Goal: Task Accomplishment & Management: Complete application form

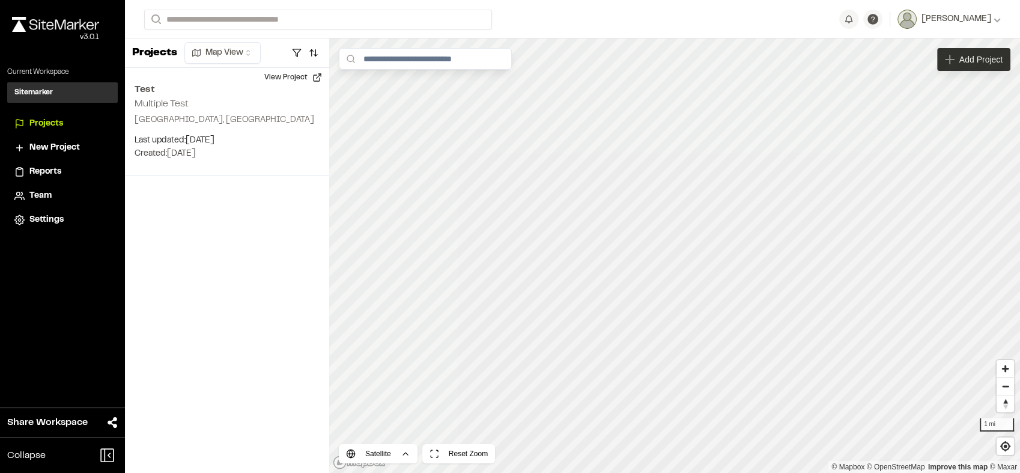
click at [960, 62] on span "Add Project" at bounding box center [980, 59] width 43 height 12
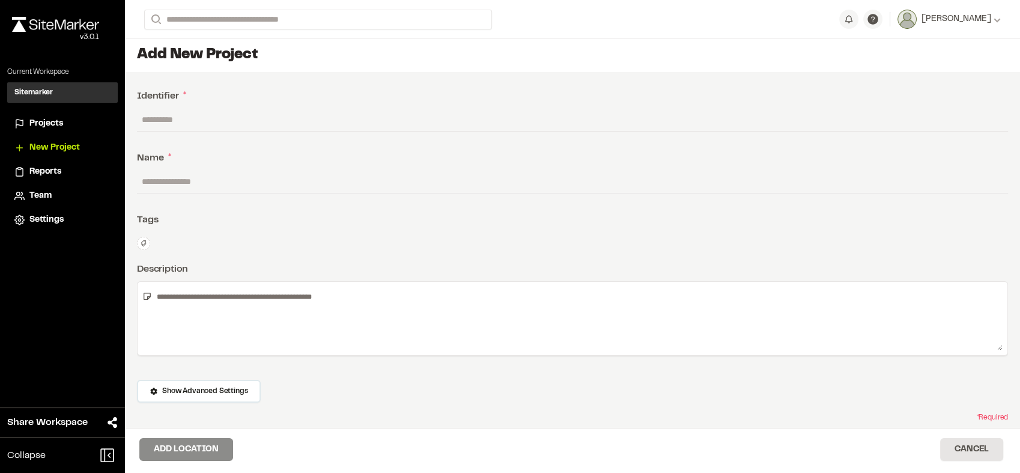
click at [320, 123] on input "text" at bounding box center [572, 119] width 871 height 23
type input "*"
type input "**"
click at [258, 181] on input "text" at bounding box center [572, 181] width 871 height 23
type input "******"
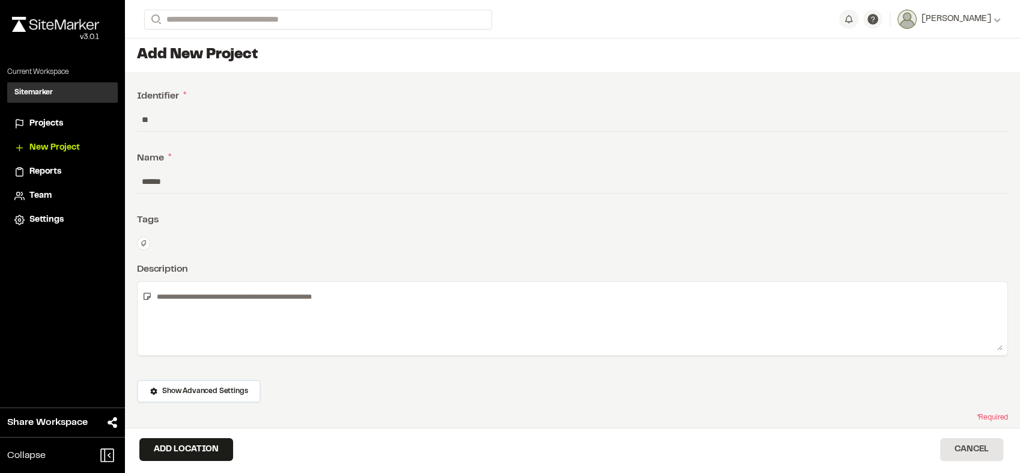
click at [268, 232] on div "**********" at bounding box center [572, 277] width 895 height 410
click at [192, 457] on button "Add Location" at bounding box center [186, 449] width 94 height 23
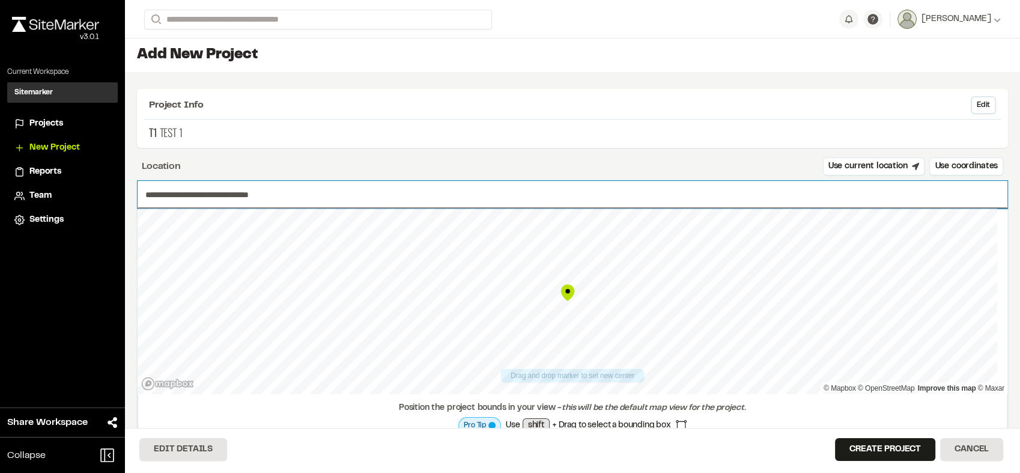
click at [265, 191] on input "**********" at bounding box center [573, 195] width 870 height 28
type input "**********"
click at [881, 452] on button "Create Project" at bounding box center [885, 449] width 100 height 23
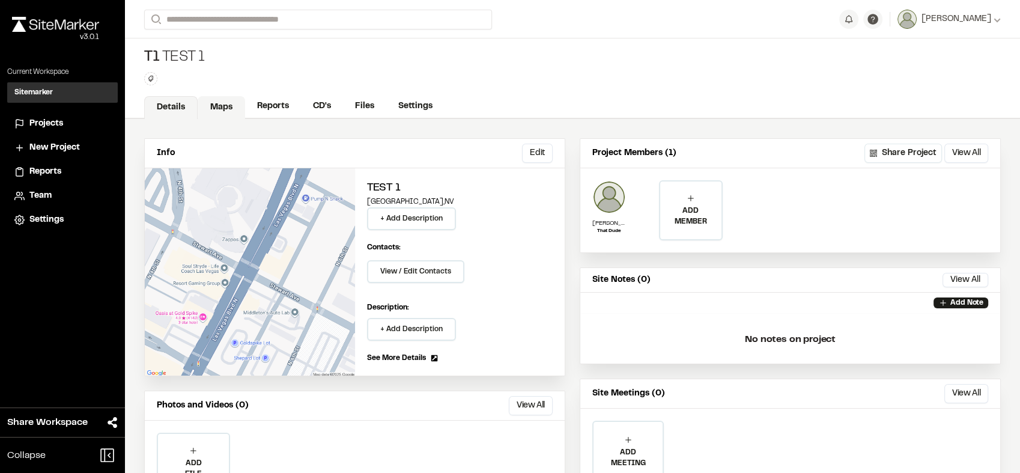
click at [230, 100] on link "Maps" at bounding box center [221, 107] width 47 height 23
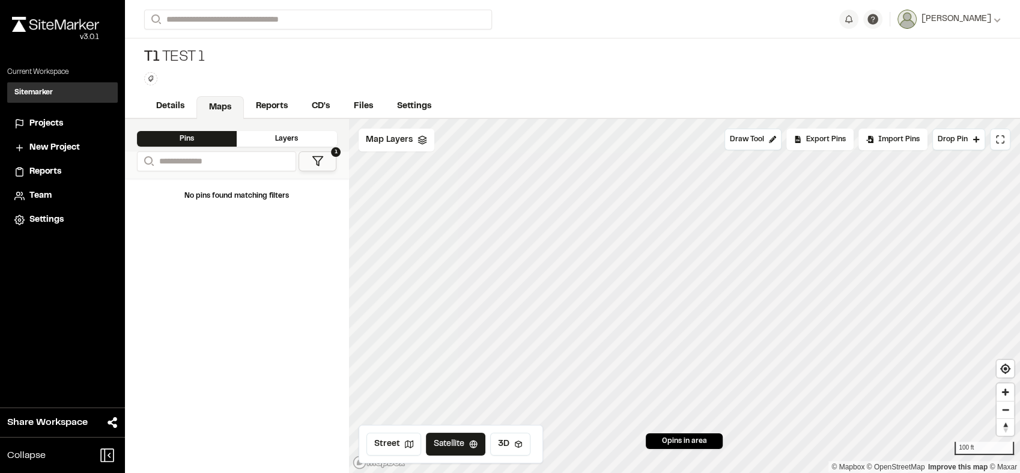
click at [96, 59] on div "Close sidebar v 3.0.1" at bounding box center [62, 38] width 125 height 57
click at [57, 220] on span "Settings" at bounding box center [46, 219] width 34 height 13
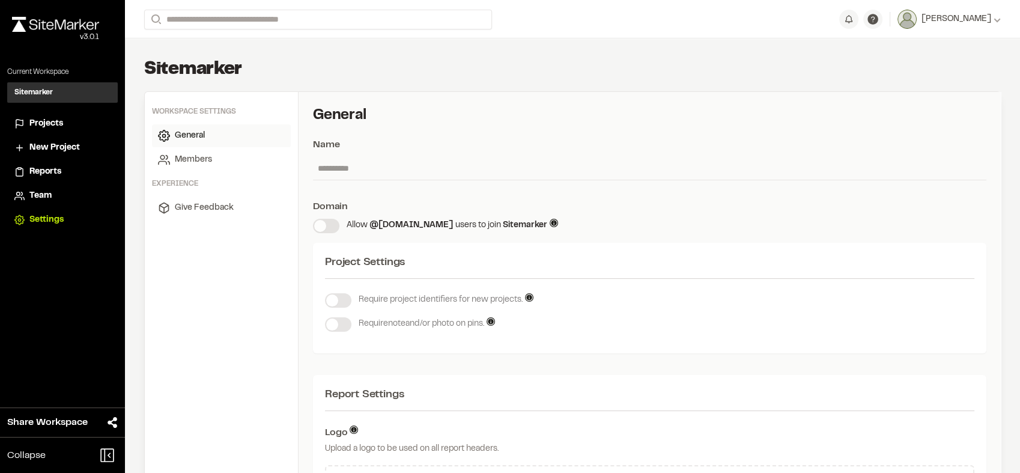
click at [32, 49] on div "Close sidebar v 3.0.1" at bounding box center [62, 38] width 125 height 57
click at [47, 115] on li "Projects" at bounding box center [62, 123] width 111 height 23
click at [48, 123] on span "Projects" at bounding box center [46, 123] width 34 height 13
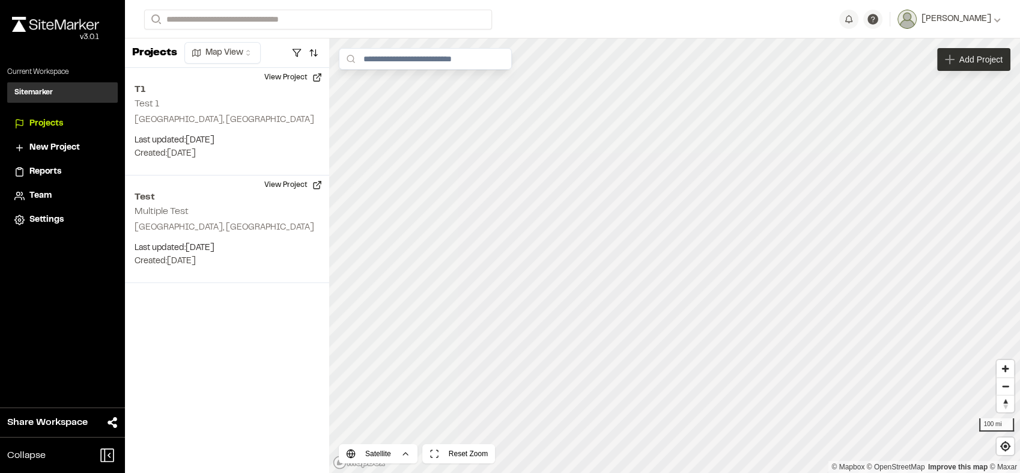
click at [972, 61] on span "Add Project" at bounding box center [980, 59] width 43 height 12
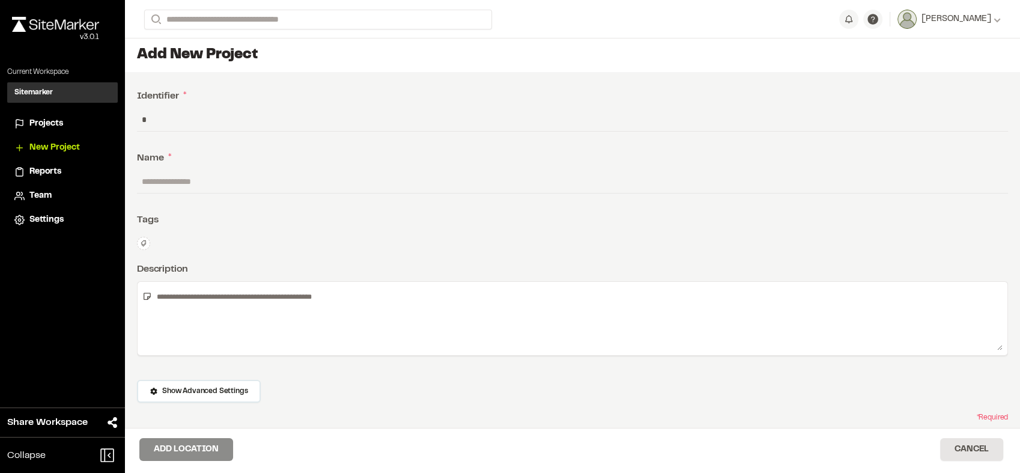
click at [623, 125] on input "*" at bounding box center [572, 119] width 871 height 23
type input "******"
click at [594, 180] on input "text" at bounding box center [572, 181] width 871 height 23
type input "*"
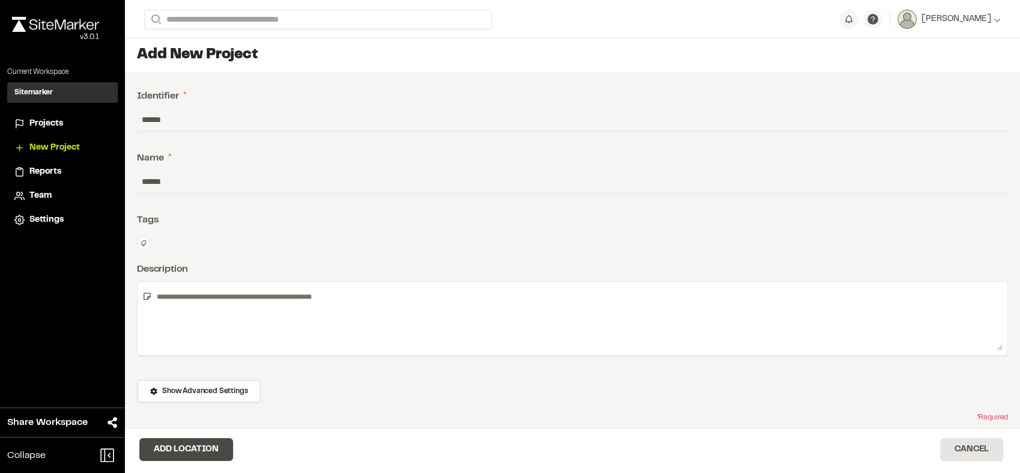
type input "******"
click at [197, 441] on button "Add Location" at bounding box center [186, 449] width 94 height 23
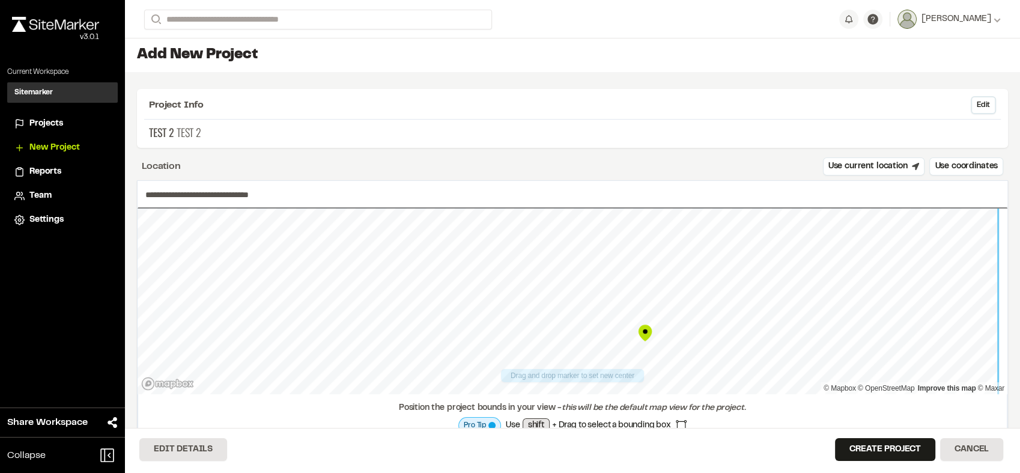
click at [789, 450] on div "**********" at bounding box center [572, 255] width 895 height 434
drag, startPoint x: 566, startPoint y: 291, endPoint x: 583, endPoint y: 321, distance: 34.4
click at [583, 321] on div "Map marker" at bounding box center [584, 323] width 18 height 18
type input "**********"
click at [558, 208] on div at bounding box center [573, 208] width 870 height 0
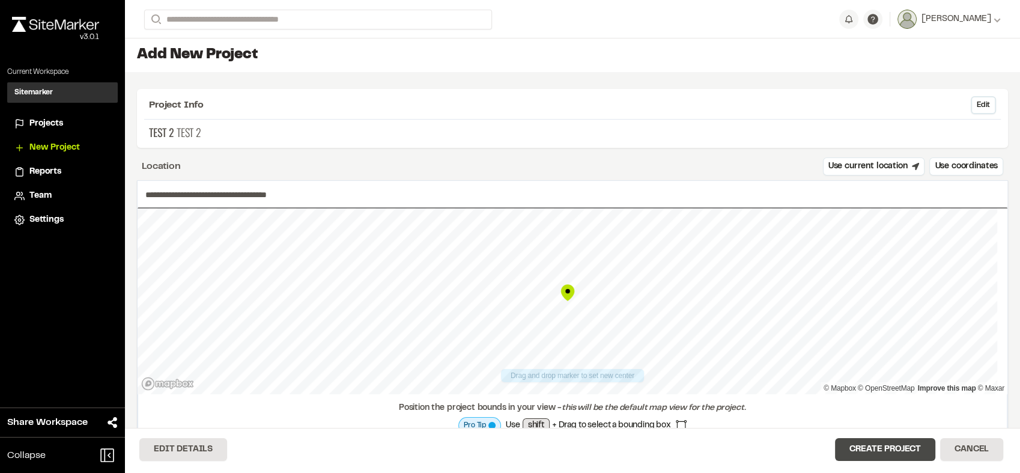
click at [865, 442] on button "Create Project" at bounding box center [885, 449] width 100 height 23
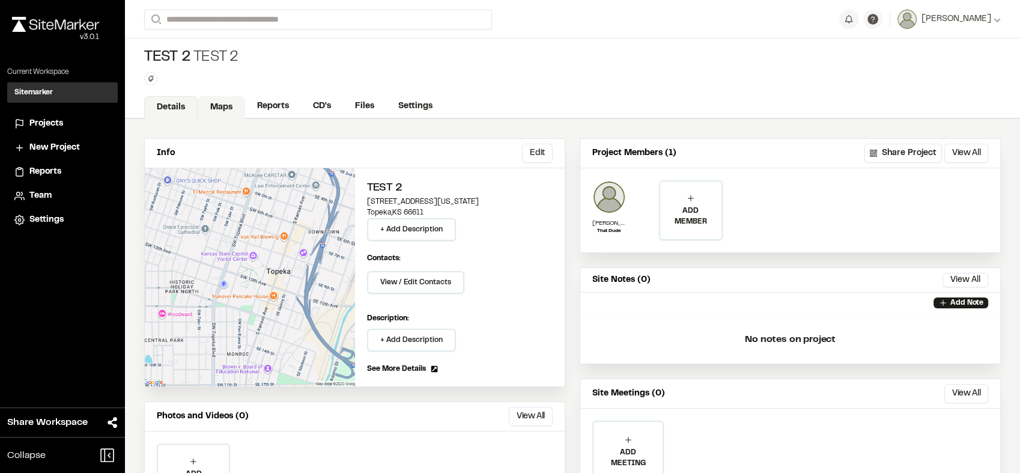
click at [235, 106] on link "Maps" at bounding box center [221, 107] width 47 height 23
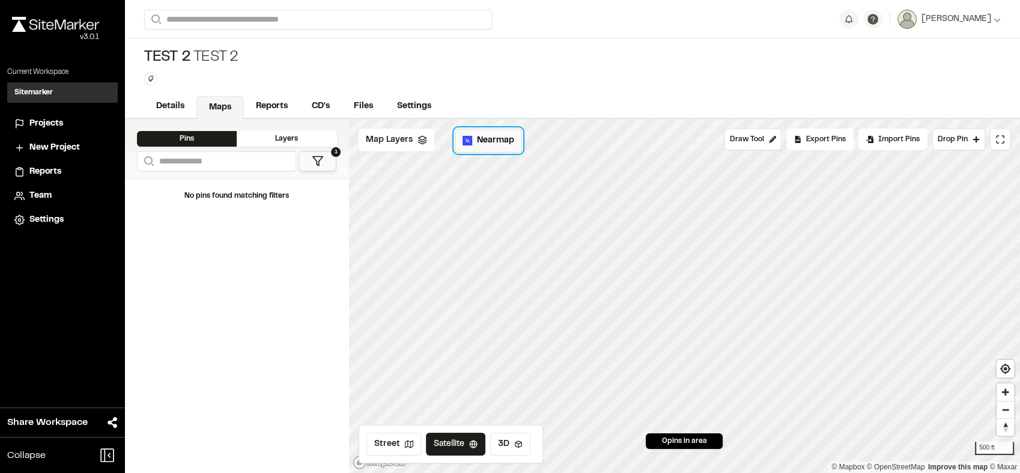
click at [495, 144] on span "Nearmap" at bounding box center [495, 140] width 37 height 13
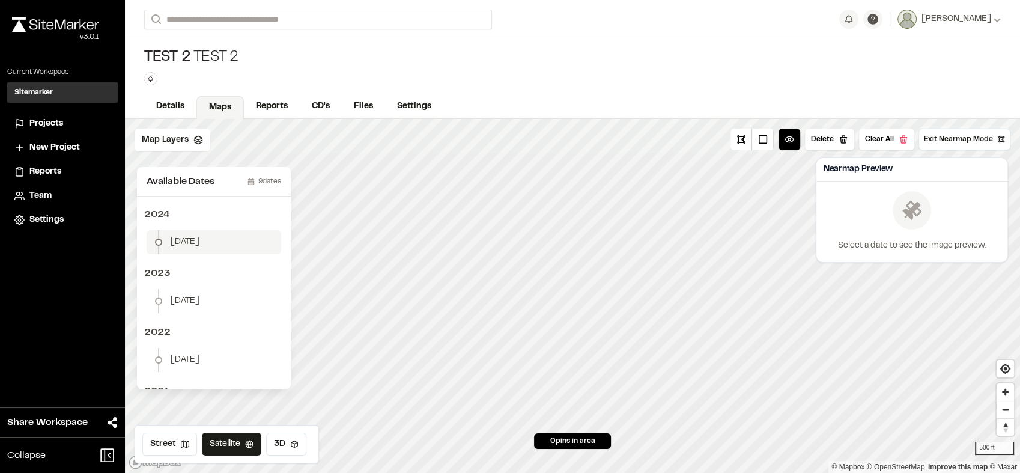
click at [219, 242] on li "July 13" at bounding box center [214, 242] width 135 height 24
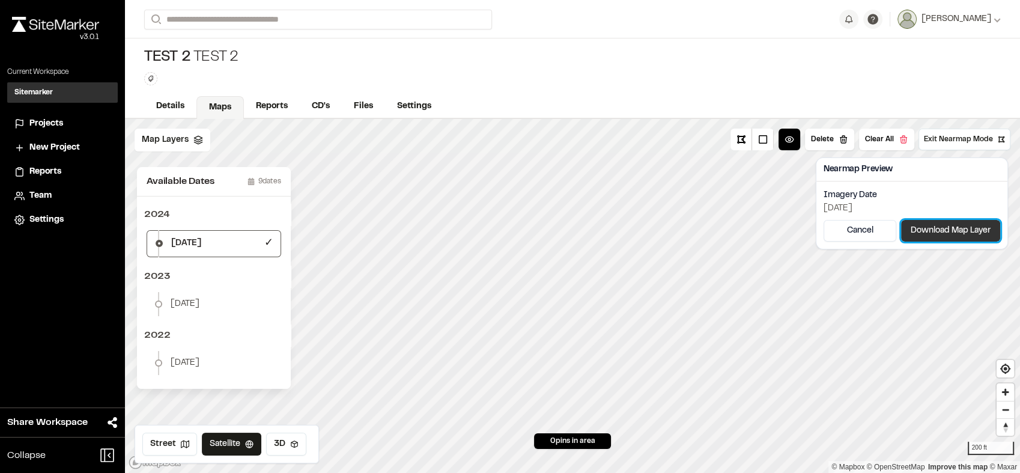
click at [913, 231] on button "Download Map Layer" at bounding box center [950, 231] width 99 height 22
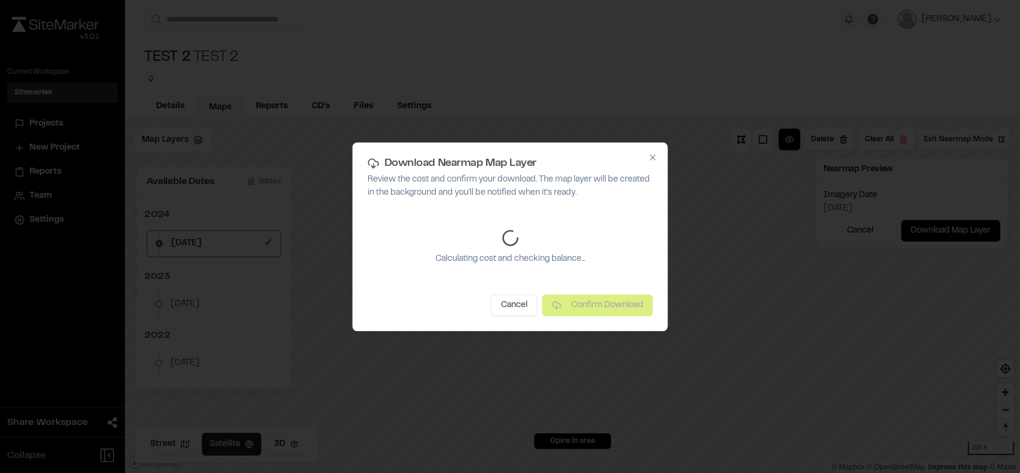
click at [317, 106] on div at bounding box center [510, 236] width 1020 height 473
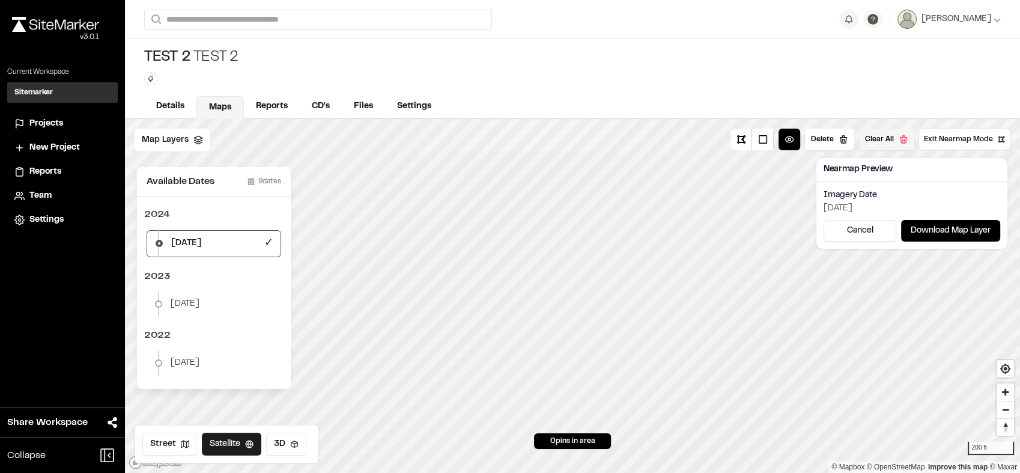
click at [900, 144] on button "Clear All" at bounding box center [886, 140] width 55 height 22
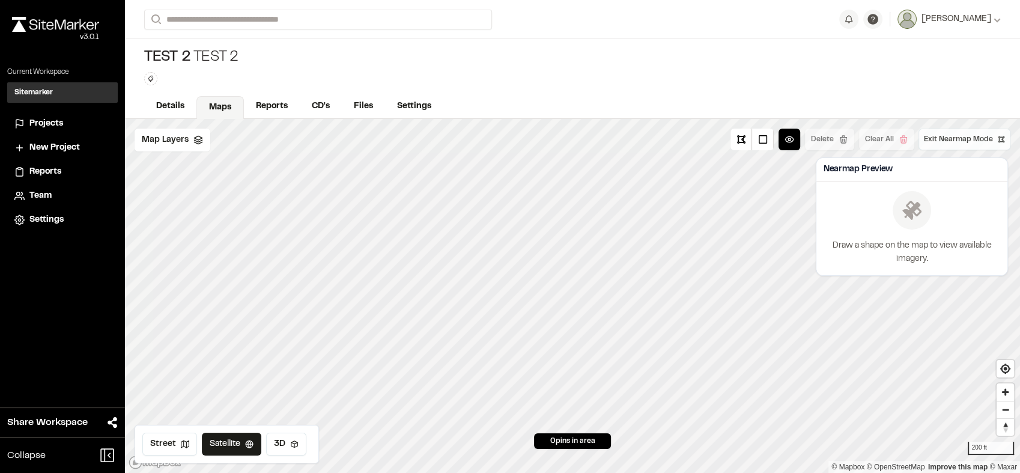
click at [947, 144] on span "Exit Nearmap Mode" at bounding box center [958, 139] width 69 height 11
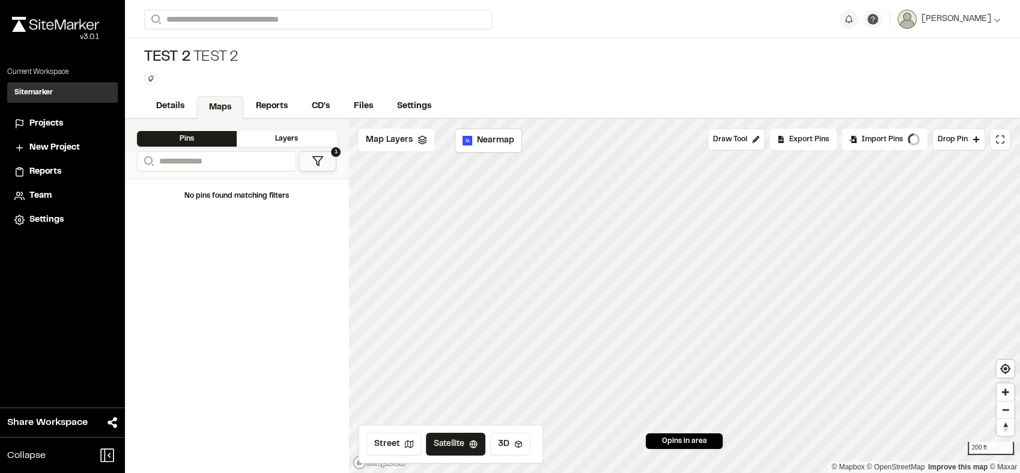
click at [39, 117] on span "Projects" at bounding box center [46, 123] width 34 height 13
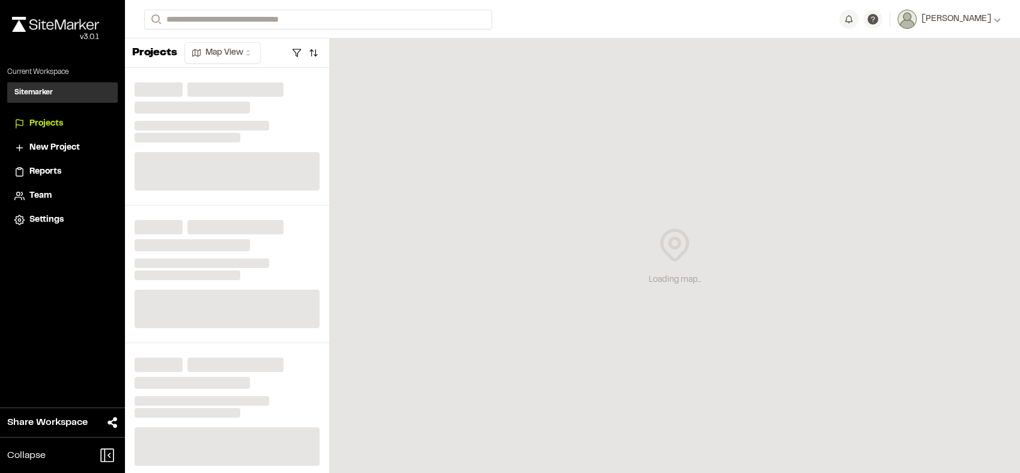
click at [392, 294] on div "Loading map..." at bounding box center [674, 255] width 691 height 434
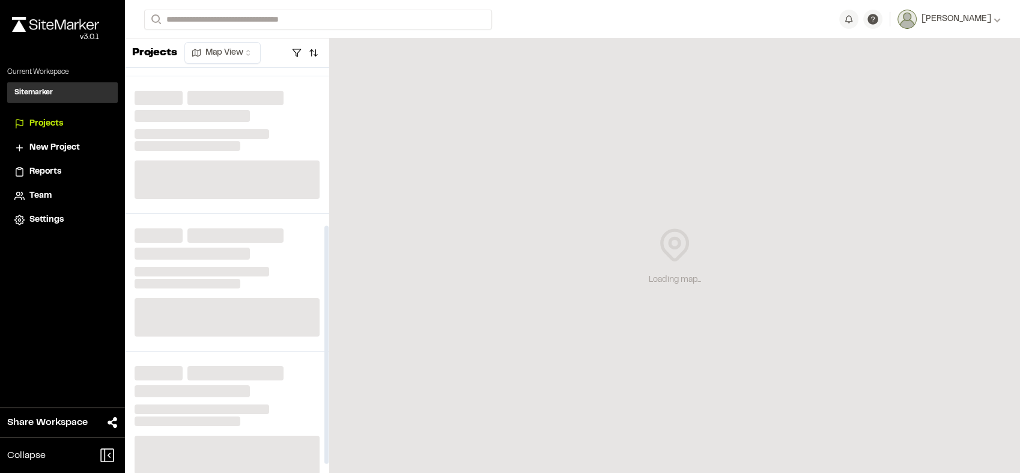
scroll to position [267, 0]
click at [48, 173] on span "Reports" at bounding box center [45, 171] width 32 height 13
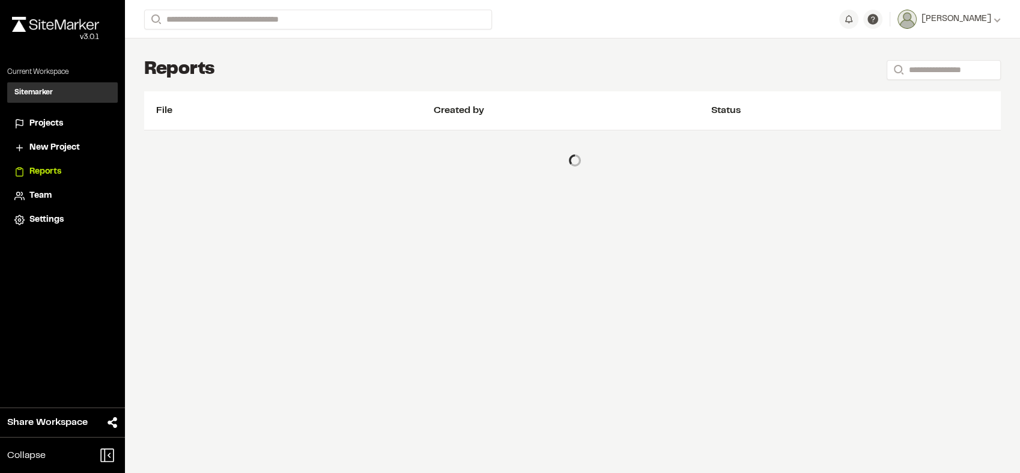
click at [47, 121] on span "Projects" at bounding box center [46, 123] width 34 height 13
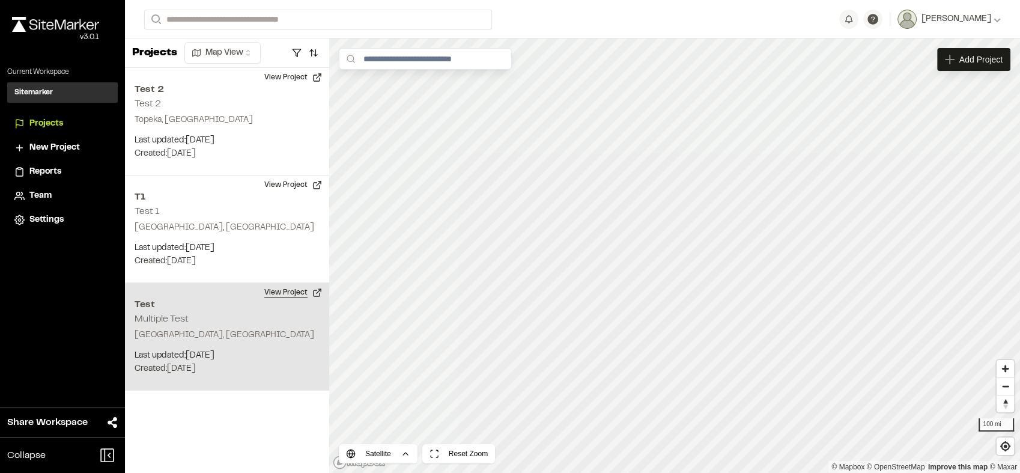
click at [274, 295] on button "View Project" at bounding box center [293, 292] width 72 height 19
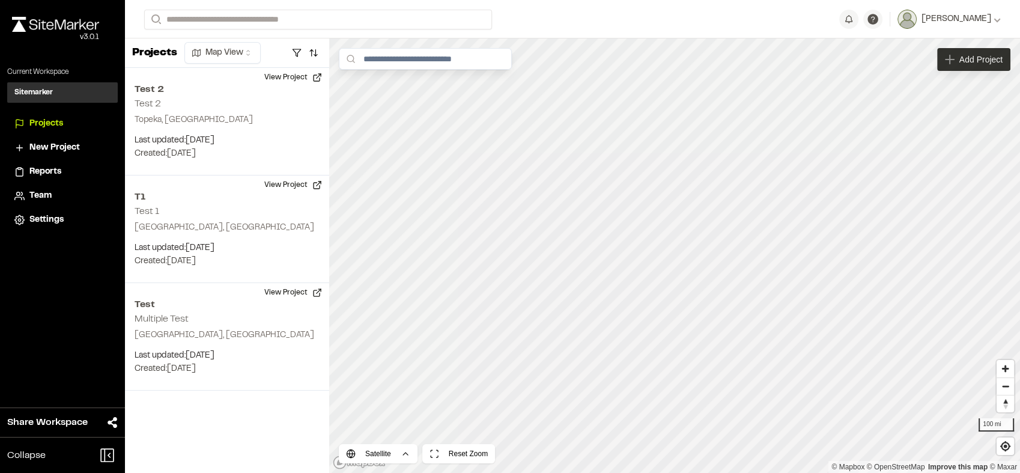
click at [965, 58] on span "Add Project" at bounding box center [980, 59] width 43 height 12
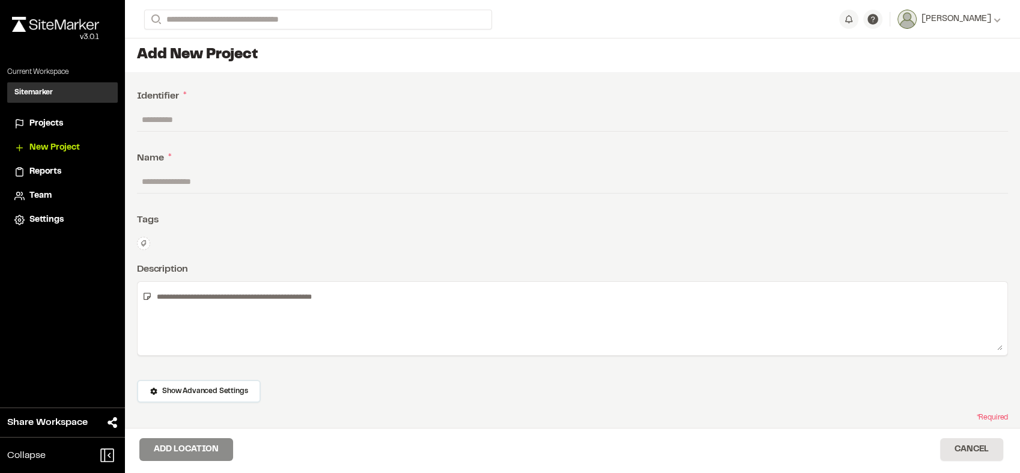
click at [318, 123] on input "text" at bounding box center [572, 119] width 871 height 23
type input "******"
click at [265, 192] on input "text" at bounding box center [572, 181] width 871 height 23
type input "******"
click at [199, 450] on button "Add Location" at bounding box center [186, 449] width 94 height 23
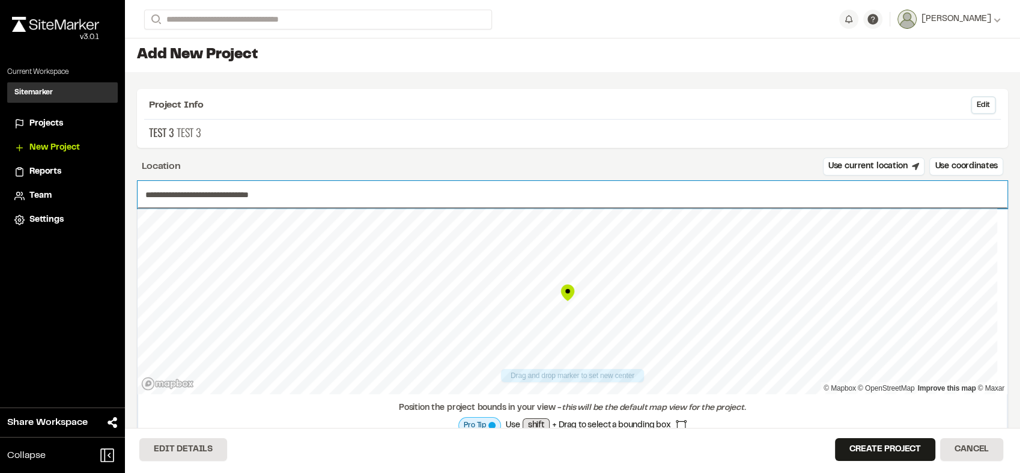
click at [503, 189] on input "**********" at bounding box center [573, 195] width 870 height 28
type input "**********"
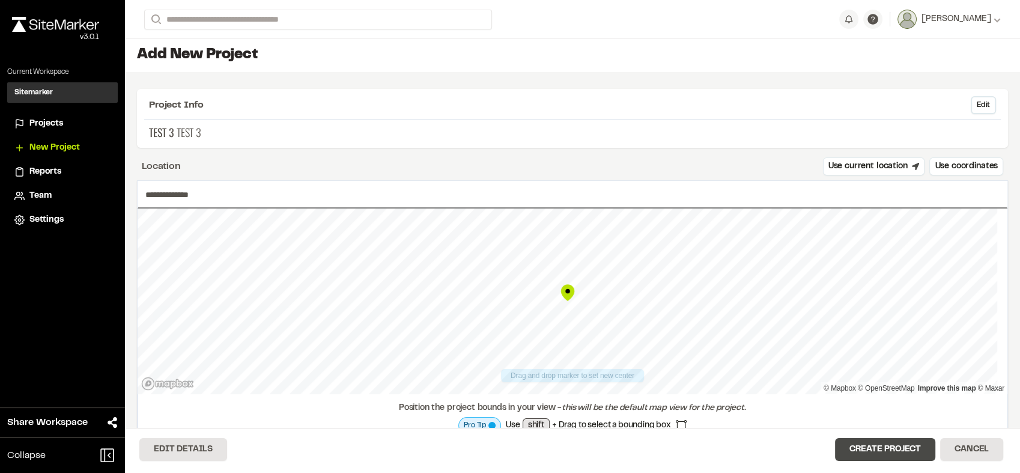
click at [856, 448] on button "Create Project" at bounding box center [885, 449] width 100 height 23
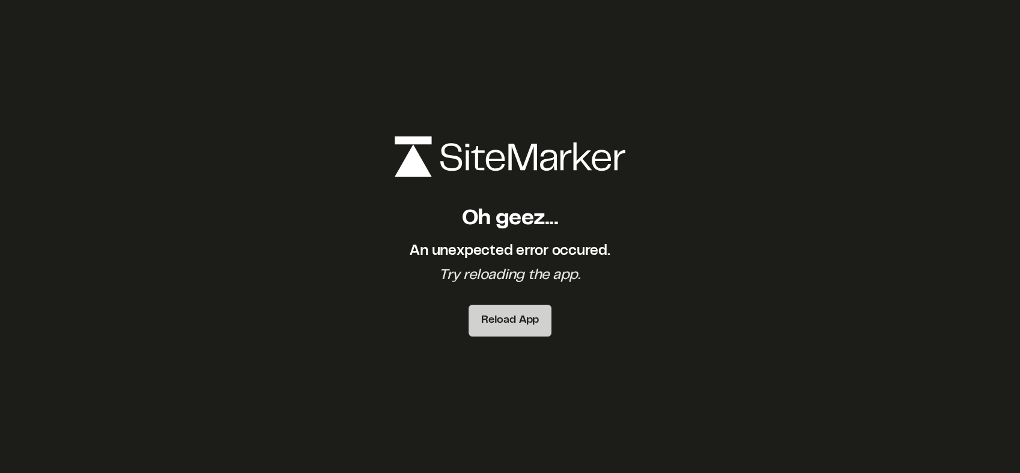
click at [511, 306] on button "Reload App" at bounding box center [509, 321] width 83 height 32
click at [73, 184] on div "Oh geez... An unexpected error occured. Try reloading the app. Reload App" at bounding box center [510, 236] width 1020 height 473
click at [816, 208] on div "Oh geez... An unexpected error occured. Try reloading the app. Reload App" at bounding box center [510, 236] width 1020 height 473
click at [825, 268] on div "Oh geez... An unexpected error occured. Try reloading the app. Reload App" at bounding box center [510, 236] width 1020 height 473
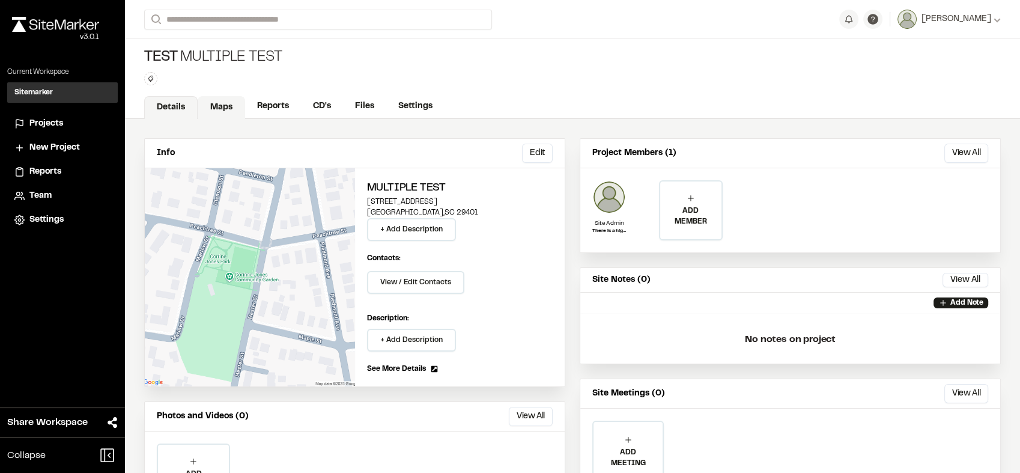
click at [210, 111] on link "Maps" at bounding box center [221, 107] width 47 height 23
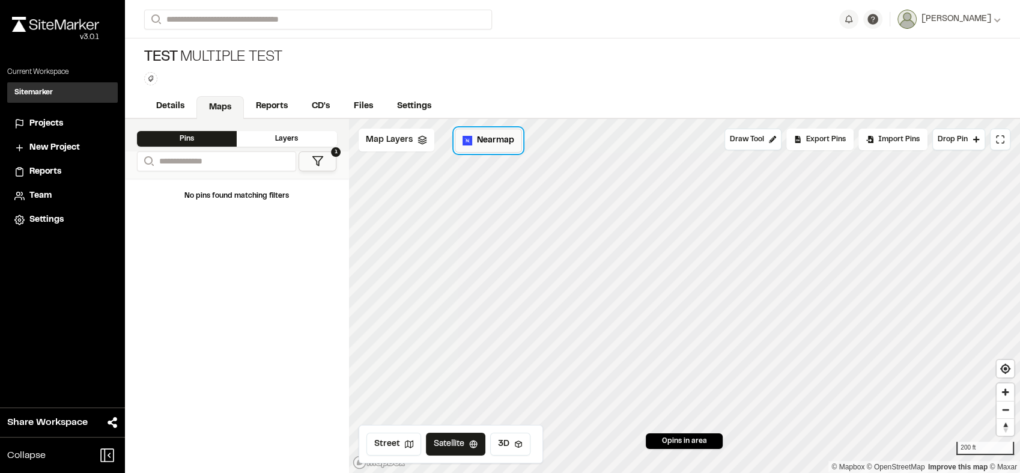
click at [497, 144] on span "Nearmap" at bounding box center [495, 140] width 37 height 13
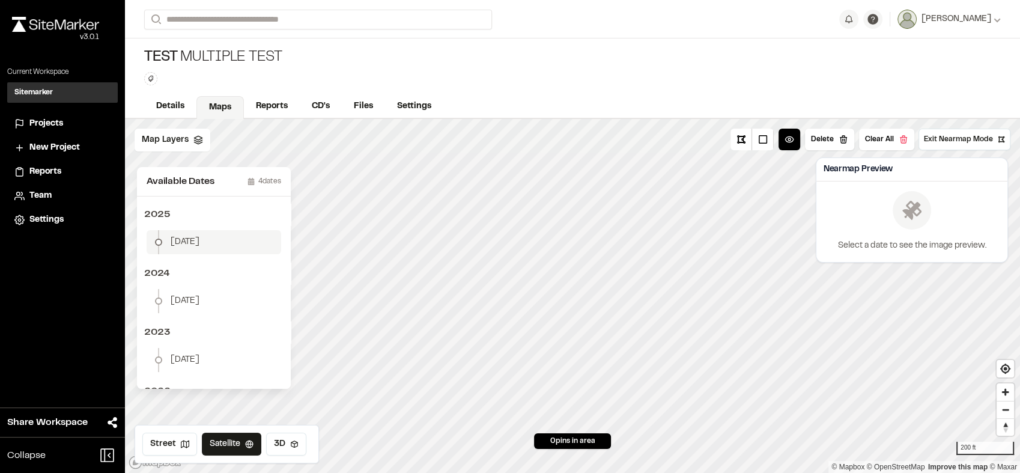
click at [225, 246] on li "January 2" at bounding box center [214, 242] width 135 height 24
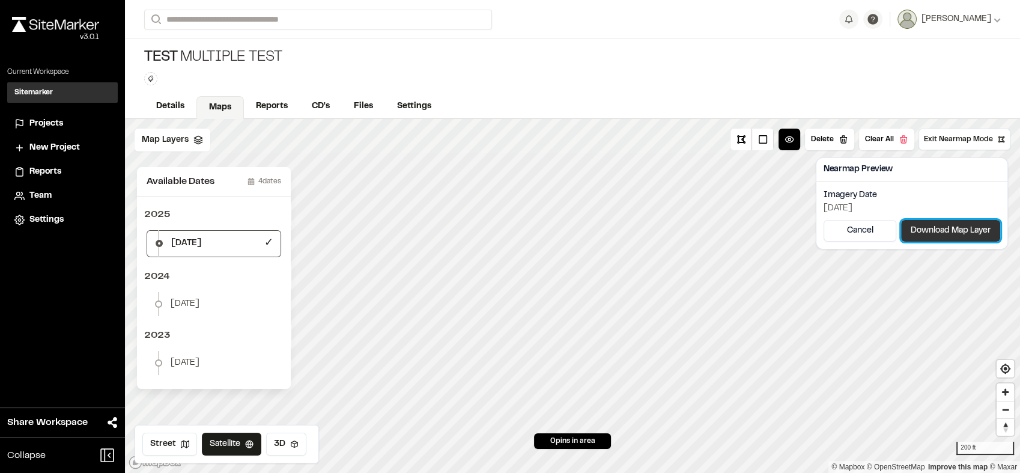
click at [942, 226] on button "Download Map Layer" at bounding box center [950, 231] width 99 height 22
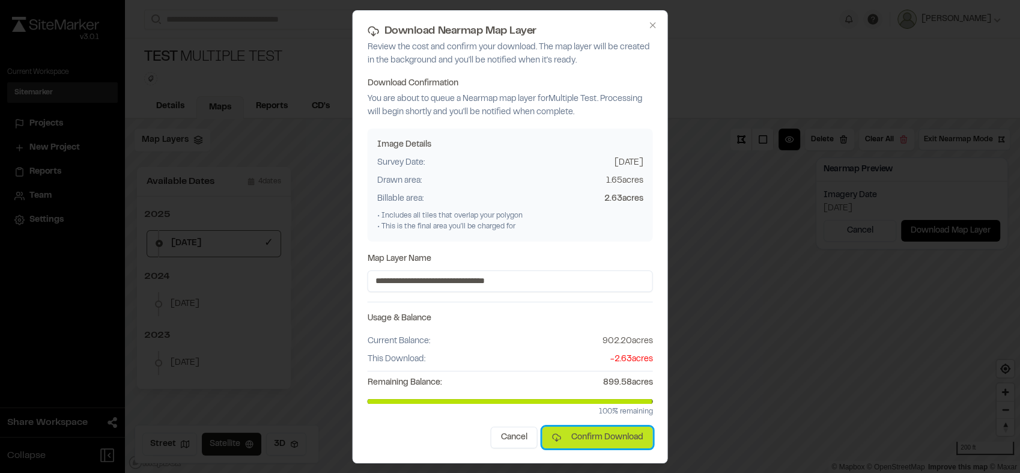
click at [617, 441] on button "Confirm Download" at bounding box center [597, 437] width 111 height 22
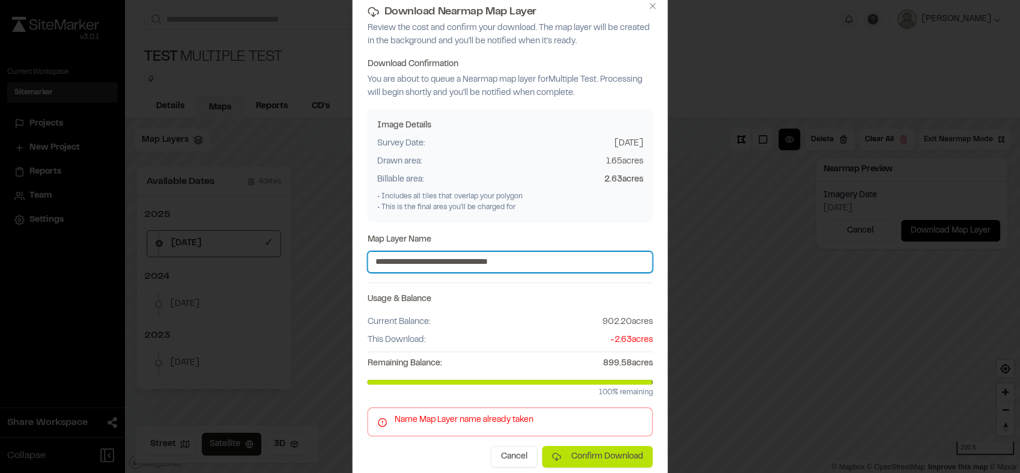
click at [468, 258] on input "**********" at bounding box center [510, 262] width 285 height 22
type input "**********"
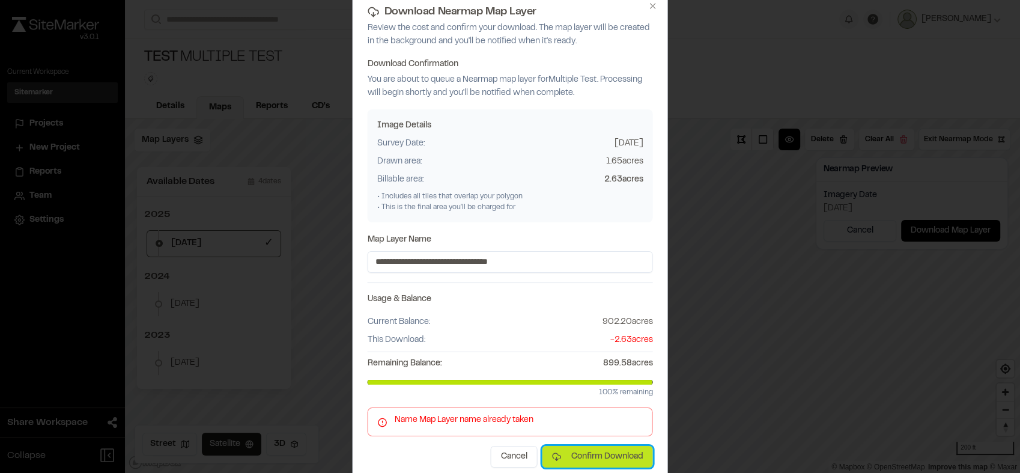
click at [613, 455] on button "Confirm Download" at bounding box center [597, 457] width 111 height 22
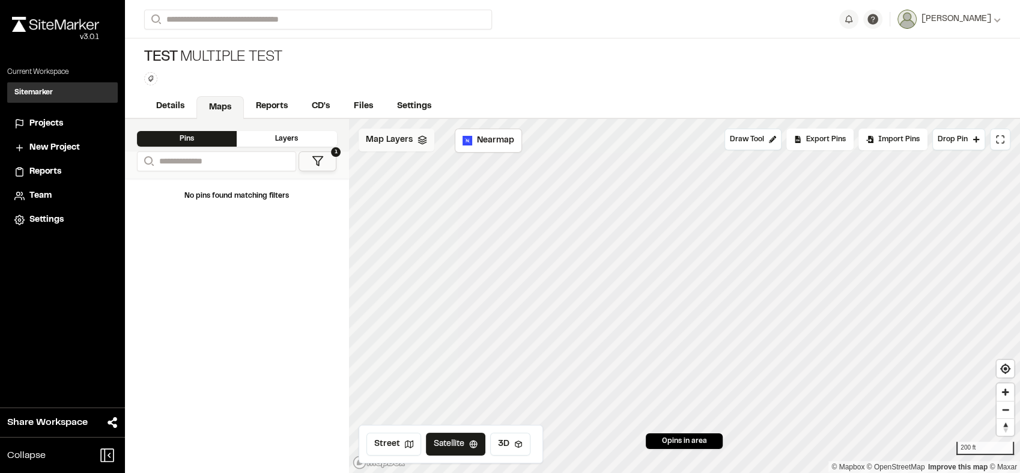
click at [384, 131] on div "Map Layers" at bounding box center [397, 140] width 76 height 23
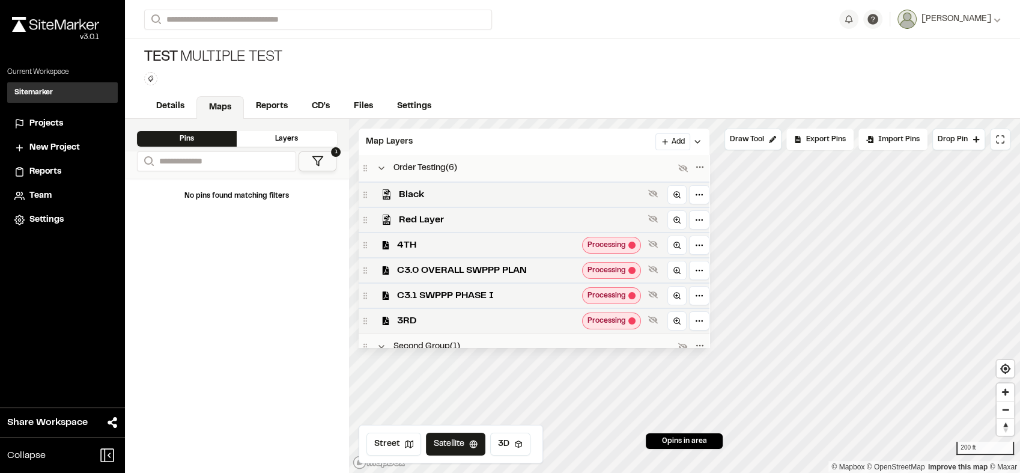
scroll to position [536, 0]
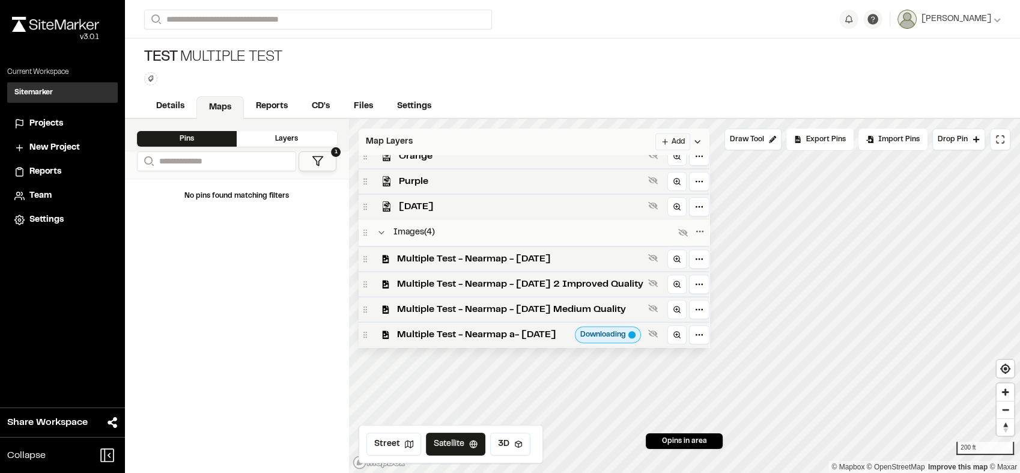
click at [511, 141] on div "Map Layers Add" at bounding box center [534, 142] width 351 height 26
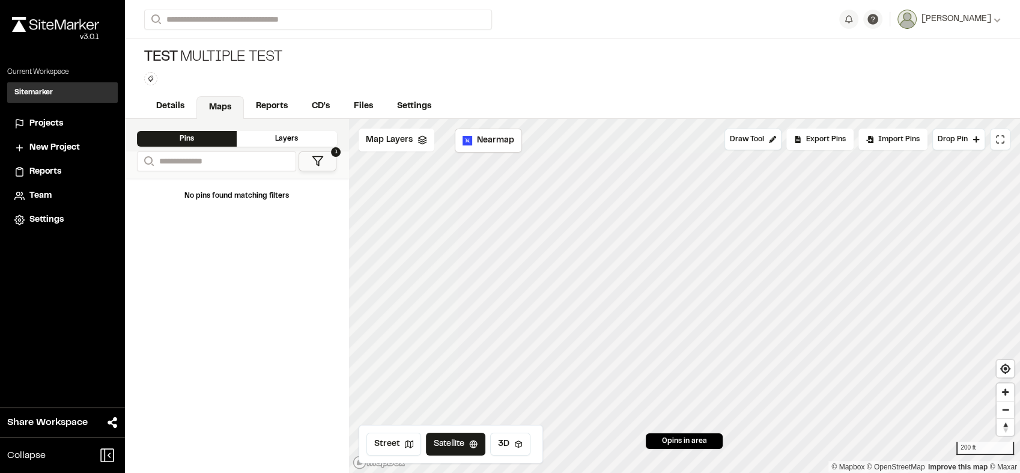
click at [66, 117] on div "Projects" at bounding box center [69, 123] width 81 height 13
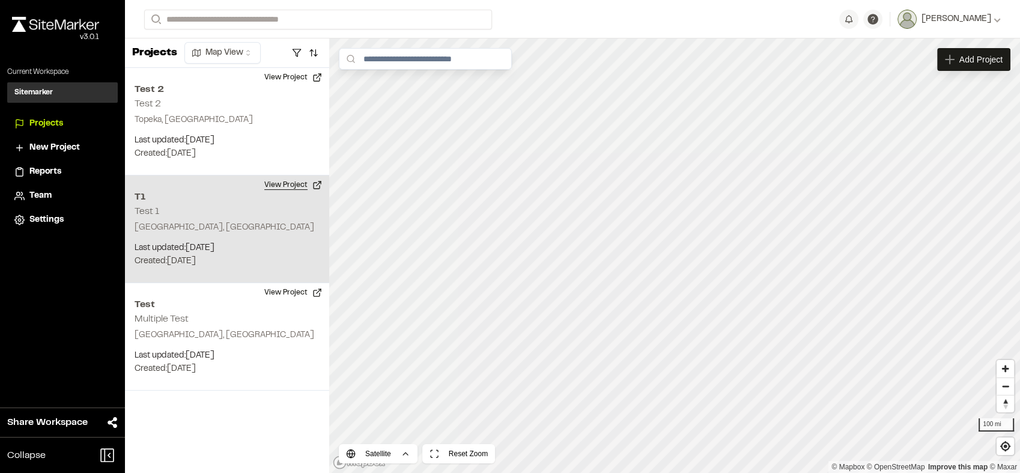
click at [274, 188] on button "View Project" at bounding box center [293, 184] width 72 height 19
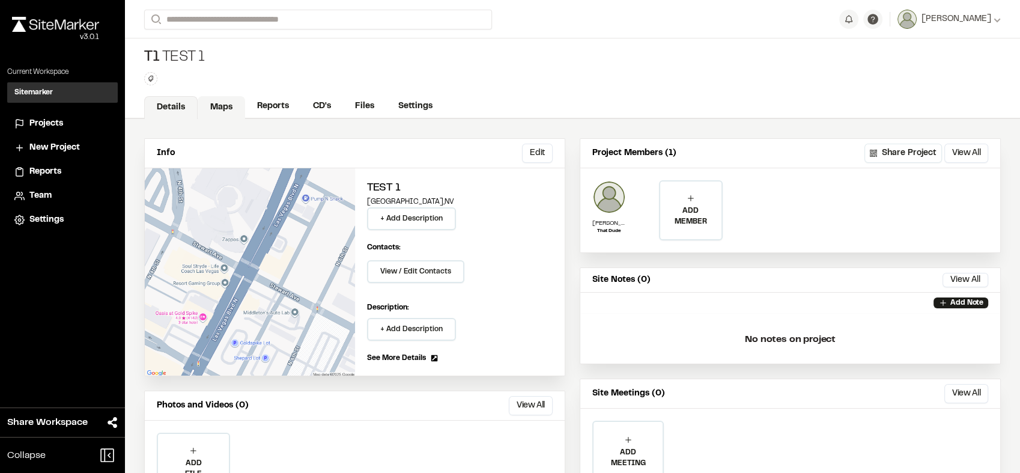
click at [218, 111] on link "Maps" at bounding box center [221, 107] width 47 height 23
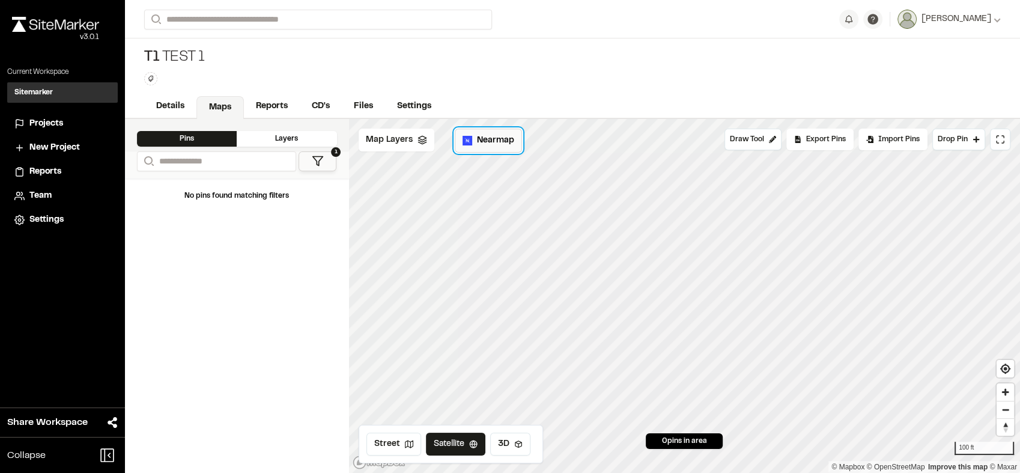
click at [490, 142] on span "Nearmap" at bounding box center [495, 140] width 37 height 13
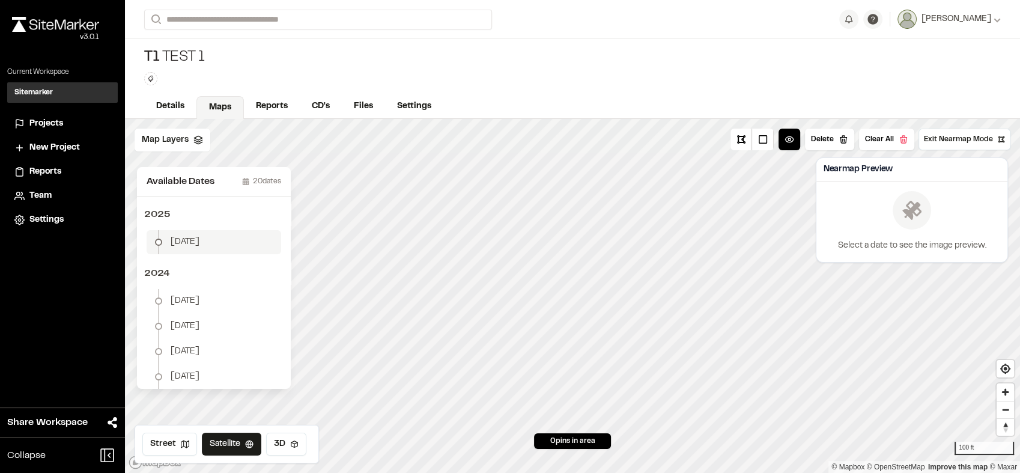
click at [216, 247] on li "January 29" at bounding box center [214, 242] width 135 height 24
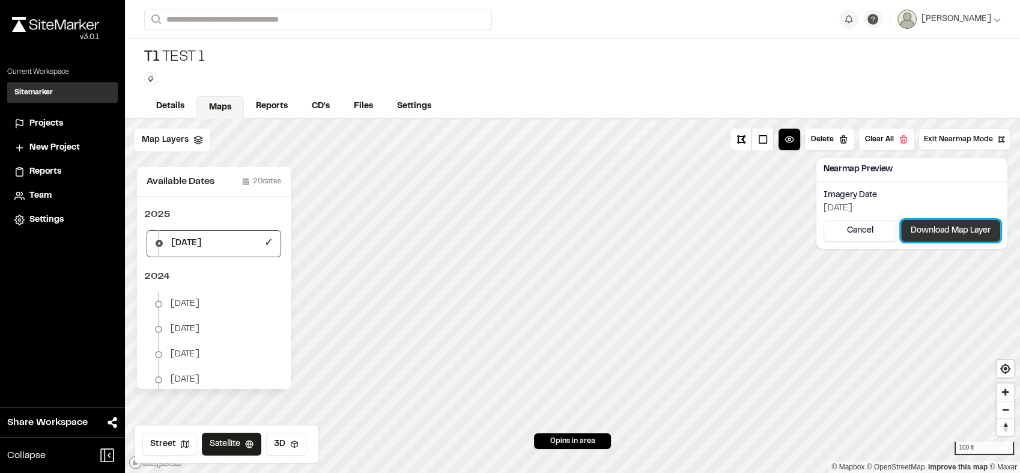
click at [943, 231] on button "Download Map Layer" at bounding box center [950, 231] width 99 height 22
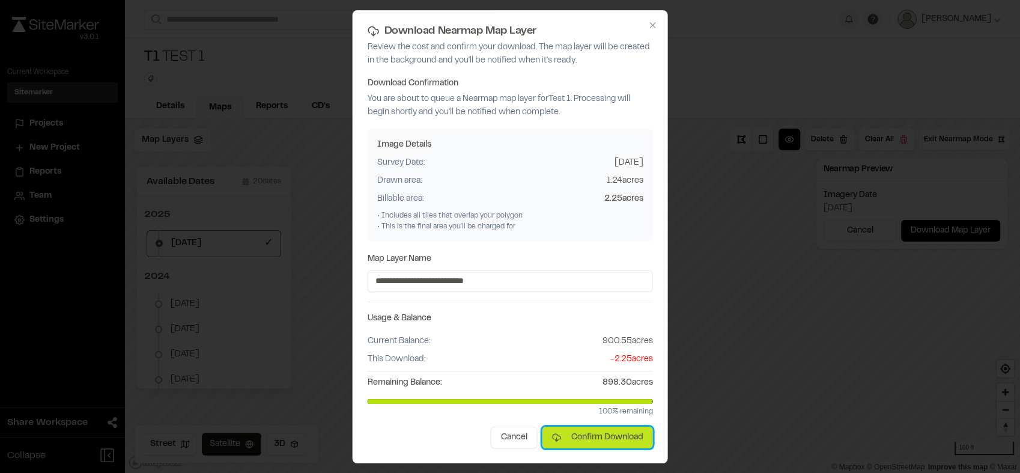
click at [591, 442] on button "Confirm Download" at bounding box center [597, 437] width 111 height 22
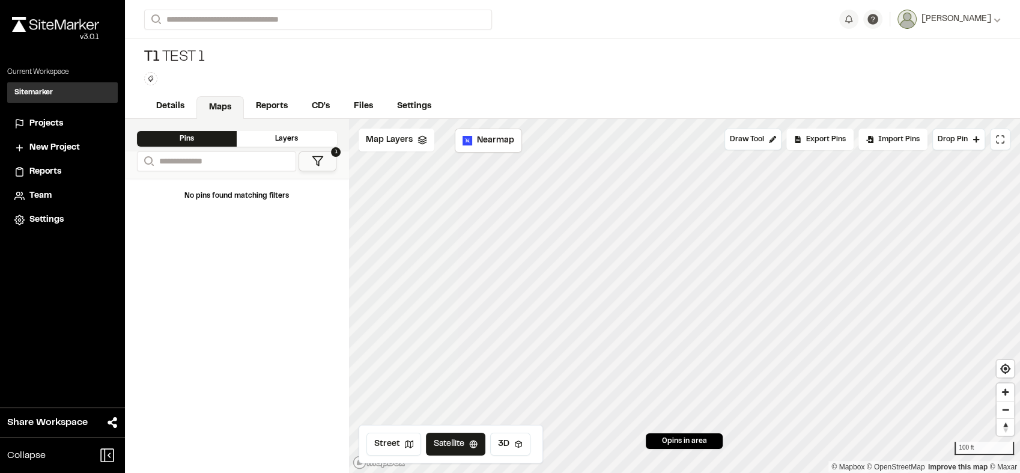
click at [43, 121] on span "Projects" at bounding box center [46, 123] width 34 height 13
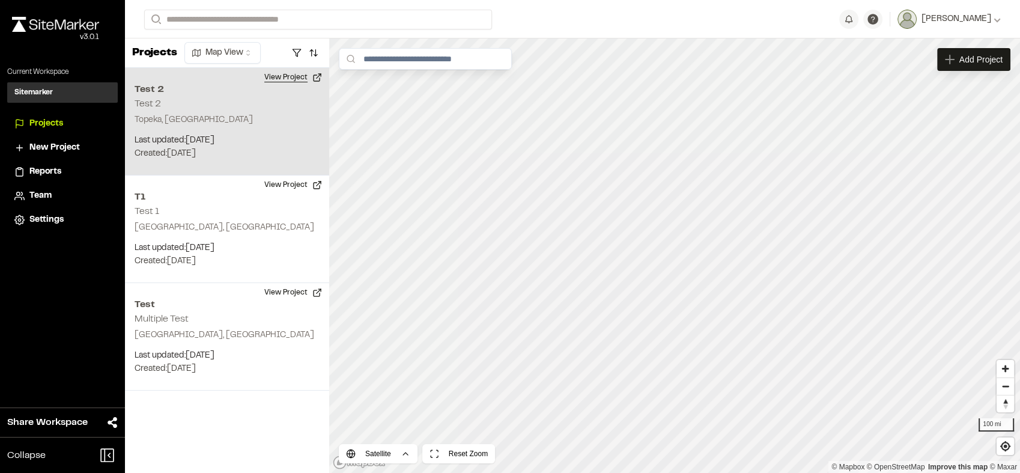
click at [303, 75] on button "View Project" at bounding box center [293, 77] width 72 height 19
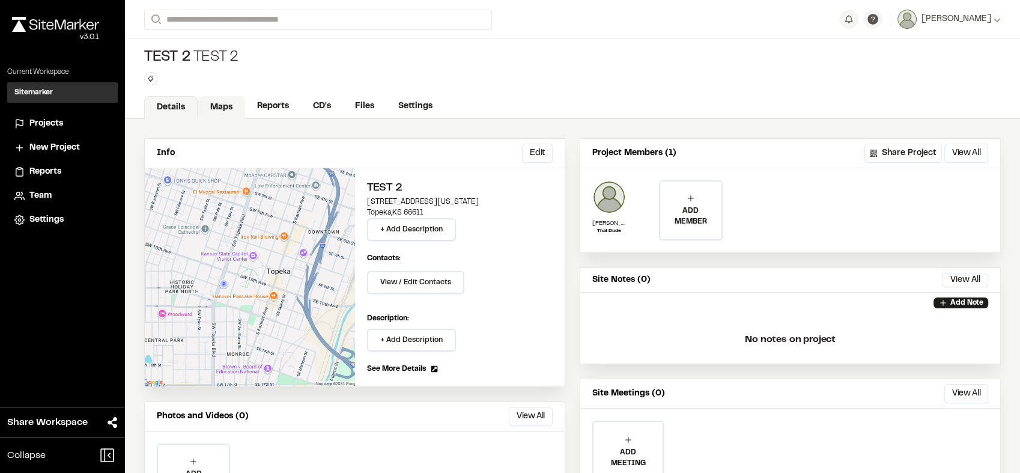
click at [229, 112] on link "Maps" at bounding box center [221, 107] width 47 height 23
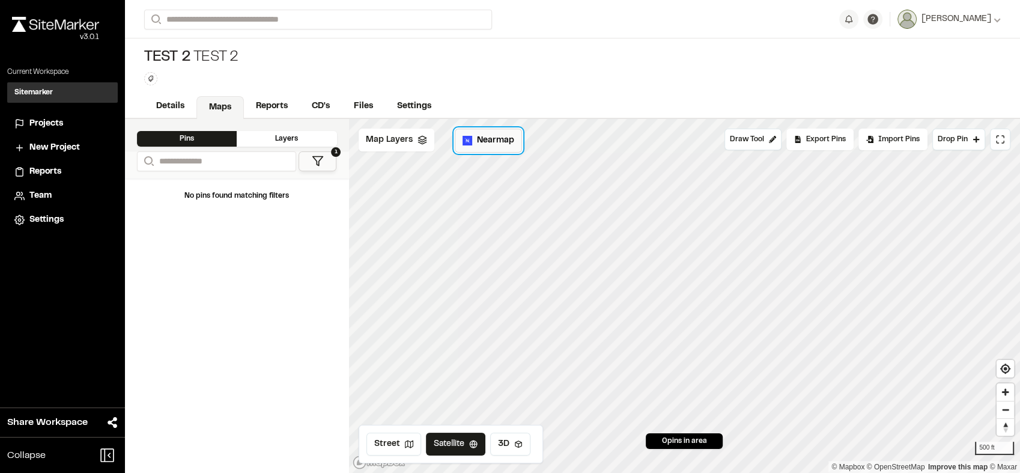
click at [497, 134] on span "Nearmap" at bounding box center [495, 140] width 37 height 13
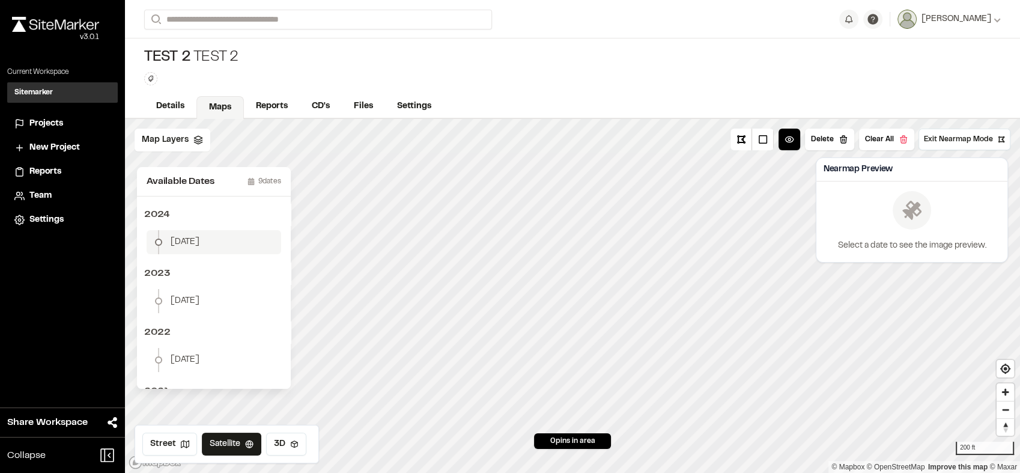
click at [187, 243] on span "[DATE]" at bounding box center [185, 241] width 29 height 13
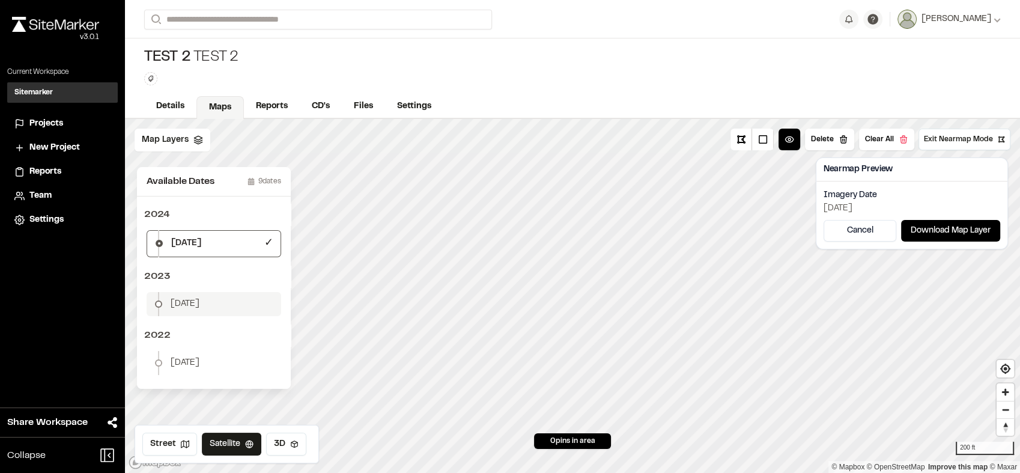
click at [188, 293] on li "[DATE]" at bounding box center [214, 304] width 135 height 24
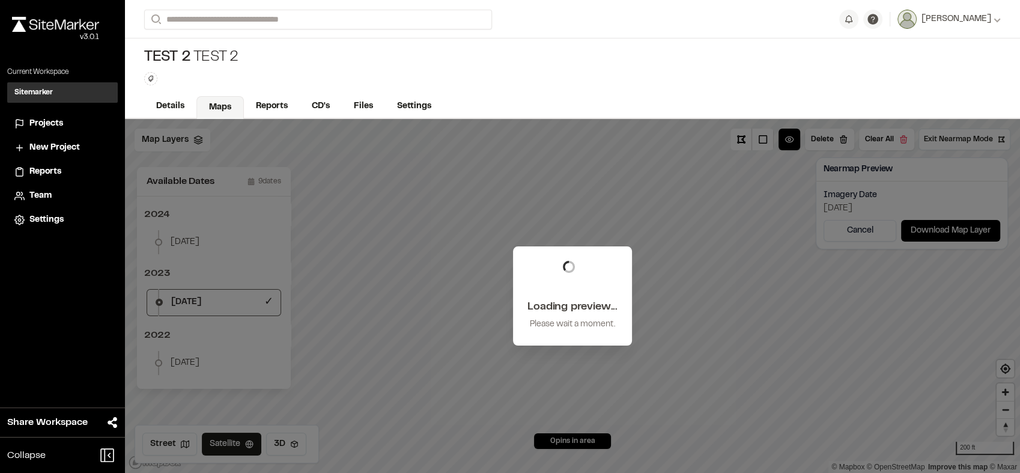
click at [758, 27] on form "Search" at bounding box center [491, 20] width 695 height 20
click at [801, 29] on div "**********" at bounding box center [572, 19] width 856 height 38
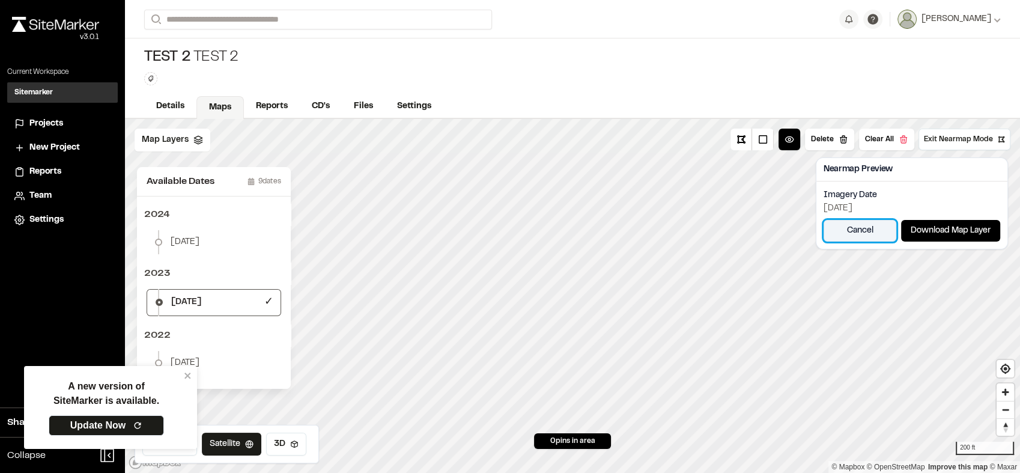
click at [861, 224] on button "Cancel" at bounding box center [859, 231] width 73 height 22
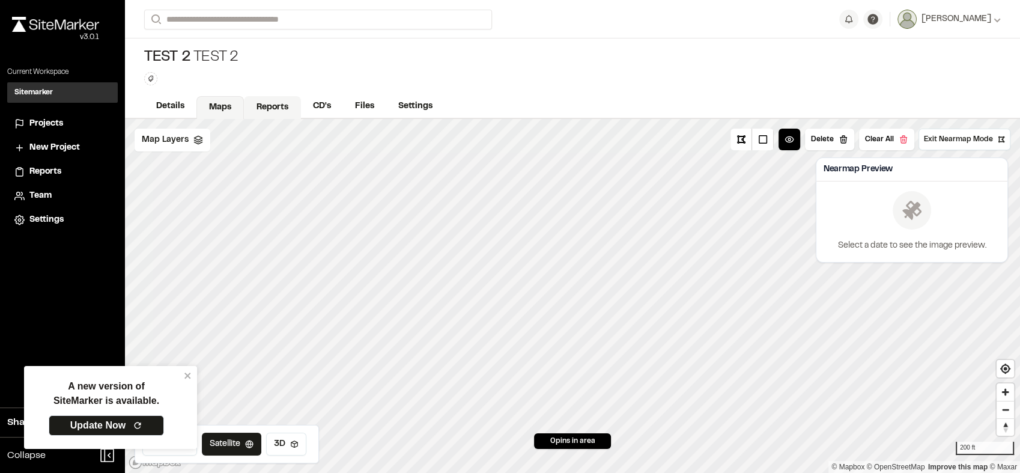
click at [244, 108] on link "Reports" at bounding box center [272, 107] width 57 height 23
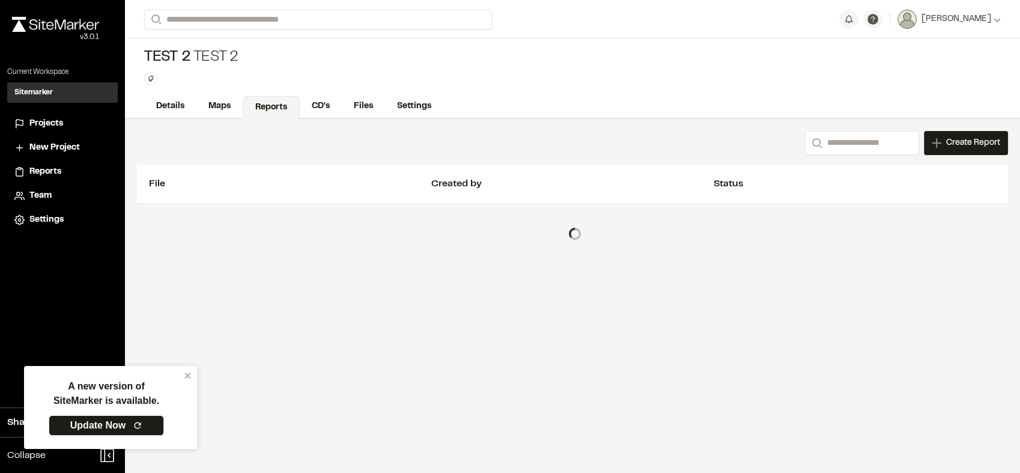
click at [127, 423] on link "Update Now" at bounding box center [106, 425] width 115 height 20
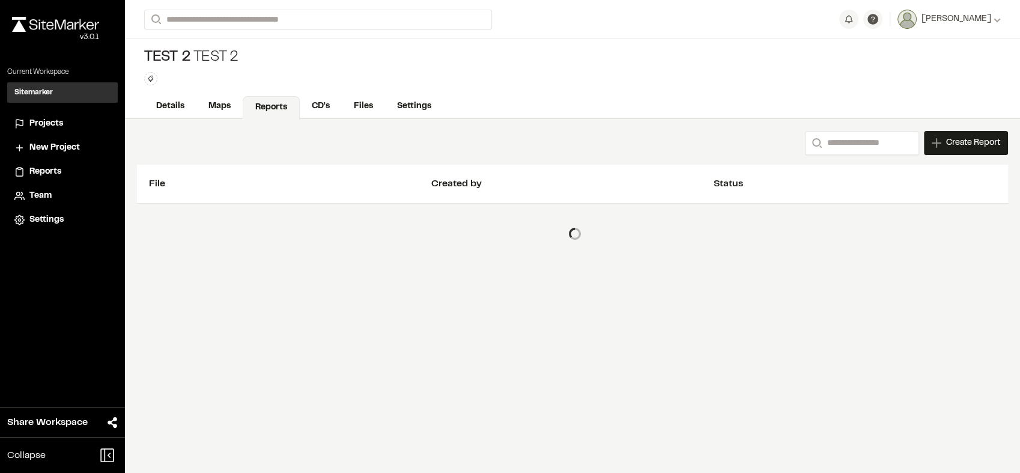
click at [36, 129] on span "Projects" at bounding box center [46, 123] width 34 height 13
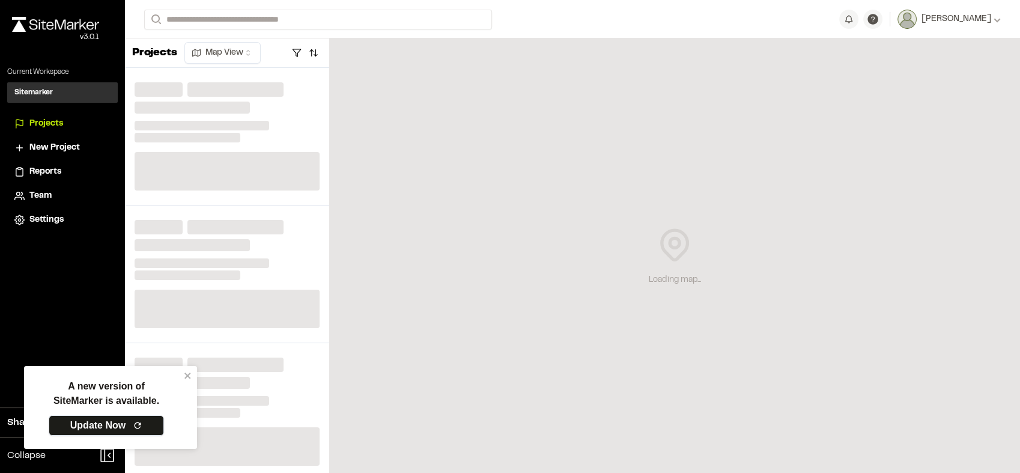
click at [130, 423] on link "Update Now" at bounding box center [106, 425] width 115 height 20
click at [966, 222] on div "Loading map..." at bounding box center [674, 255] width 691 height 434
